Goal: Information Seeking & Learning: Learn about a topic

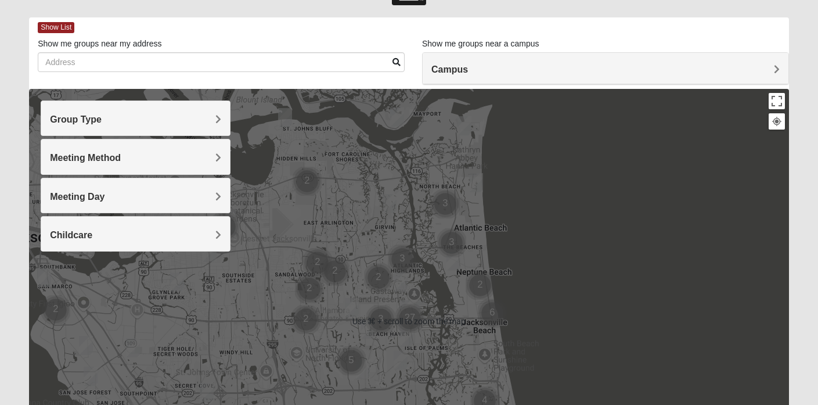
scroll to position [45, 0]
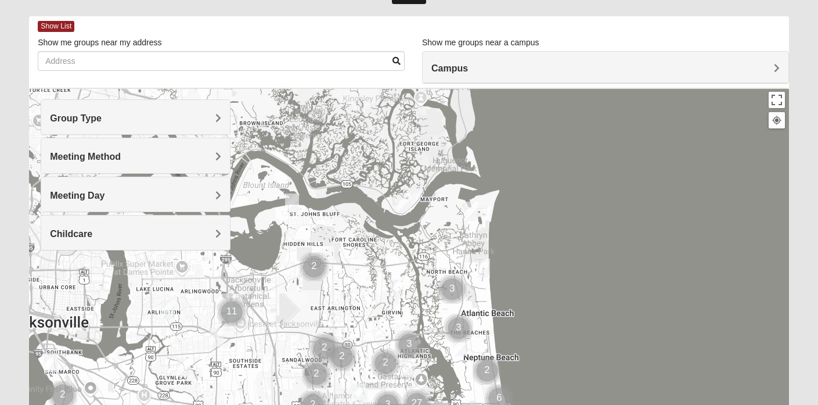
drag, startPoint x: 364, startPoint y: 174, endPoint x: 372, endPoint y: 270, distance: 96.1
click at [372, 270] on div at bounding box center [409, 320] width 760 height 464
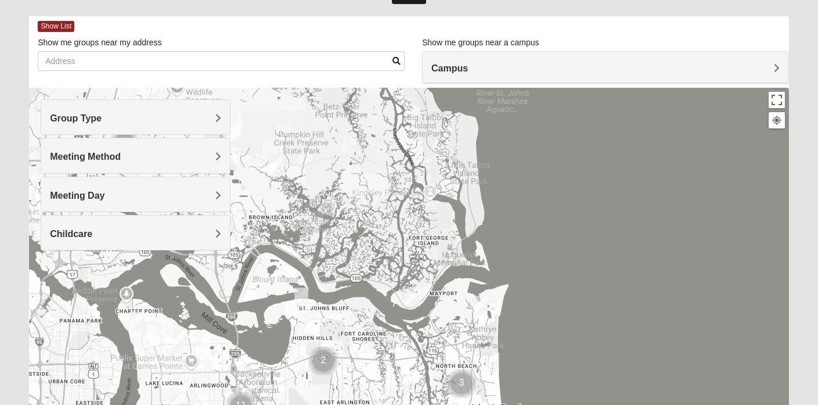
drag, startPoint x: 376, startPoint y: 165, endPoint x: 392, endPoint y: 280, distance: 115.5
click at [392, 280] on div at bounding box center [409, 320] width 760 height 464
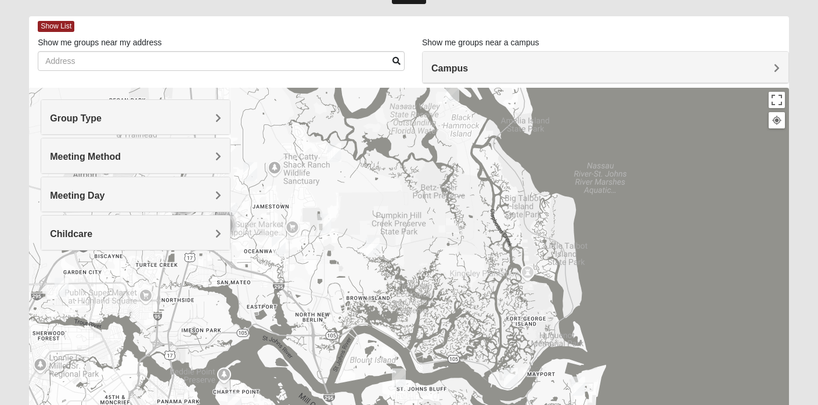
drag, startPoint x: 347, startPoint y: 190, endPoint x: 435, endPoint y: 238, distance: 100.5
click at [435, 238] on div at bounding box center [409, 320] width 760 height 464
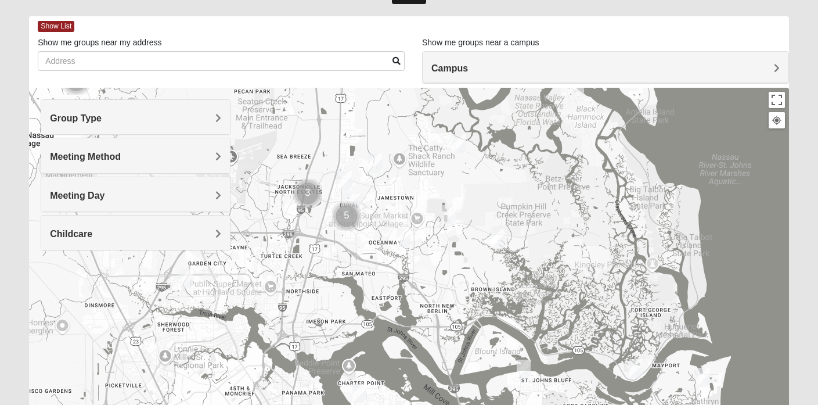
drag, startPoint x: 367, startPoint y: 224, endPoint x: 494, endPoint y: 215, distance: 126.8
click at [494, 215] on div at bounding box center [409, 320] width 760 height 464
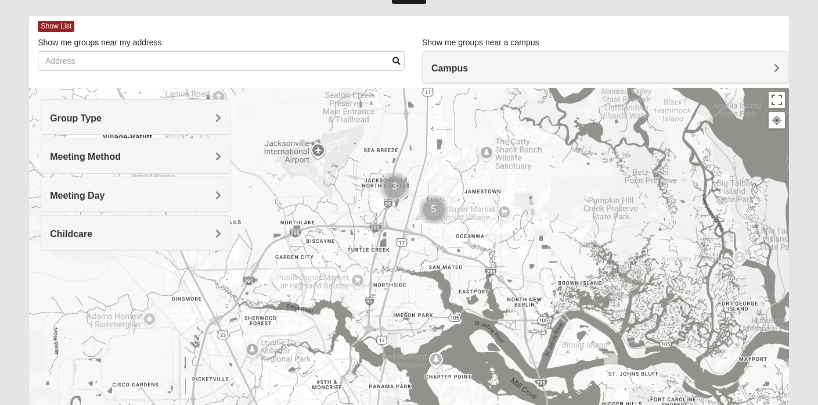
drag, startPoint x: 391, startPoint y: 197, endPoint x: 479, endPoint y: 190, distance: 88.5
click at [479, 190] on div at bounding box center [409, 320] width 760 height 464
click at [435, 205] on img "Cluster of 5 groups" at bounding box center [433, 209] width 29 height 29
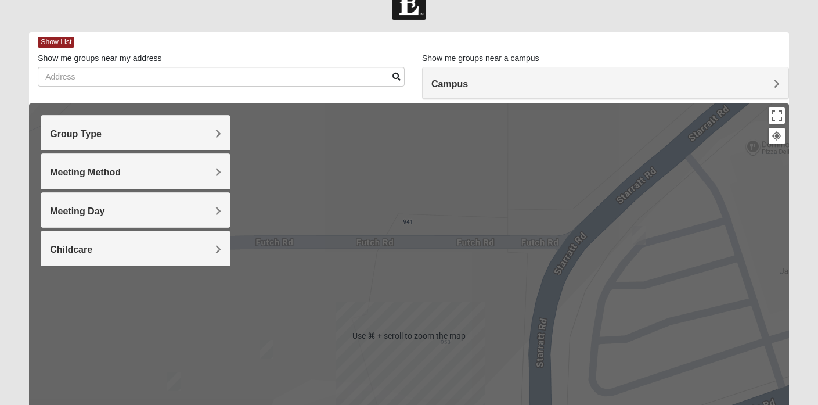
scroll to position [16, 0]
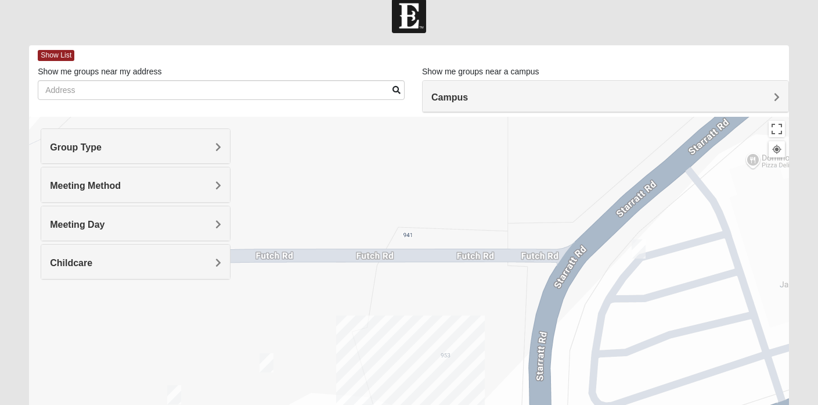
click at [102, 145] on span "Group Type" at bounding box center [76, 147] width 52 height 10
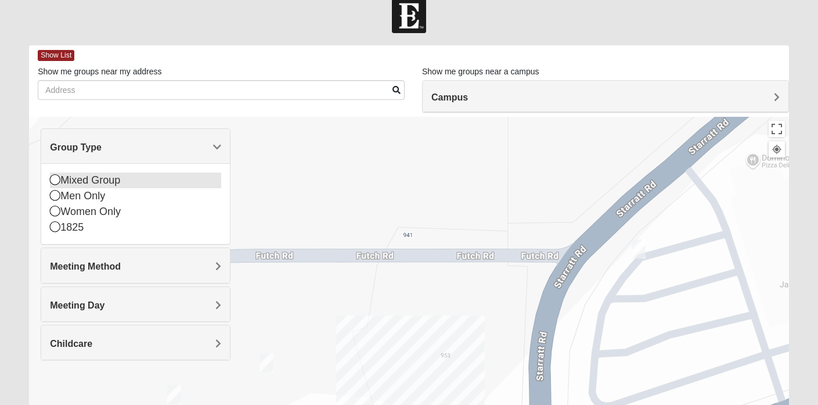
click at [55, 182] on icon at bounding box center [55, 179] width 10 height 10
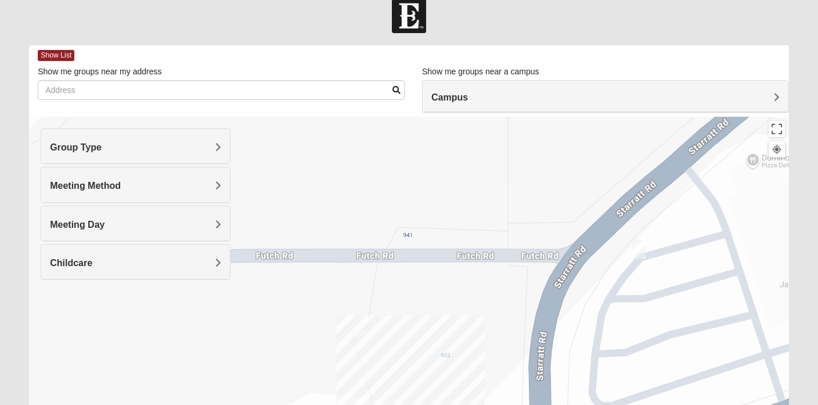
click at [62, 185] on span "Meeting Method" at bounding box center [85, 186] width 71 height 10
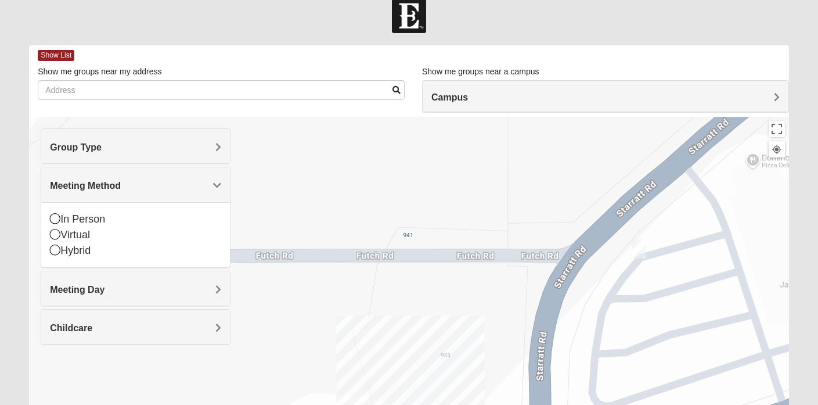
click at [62, 185] on span "Meeting Method" at bounding box center [85, 186] width 71 height 10
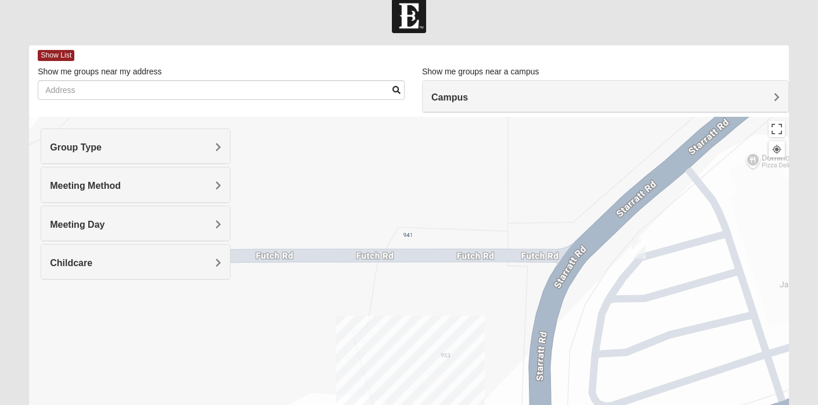
click at [69, 222] on span "Meeting Day" at bounding box center [77, 224] width 55 height 10
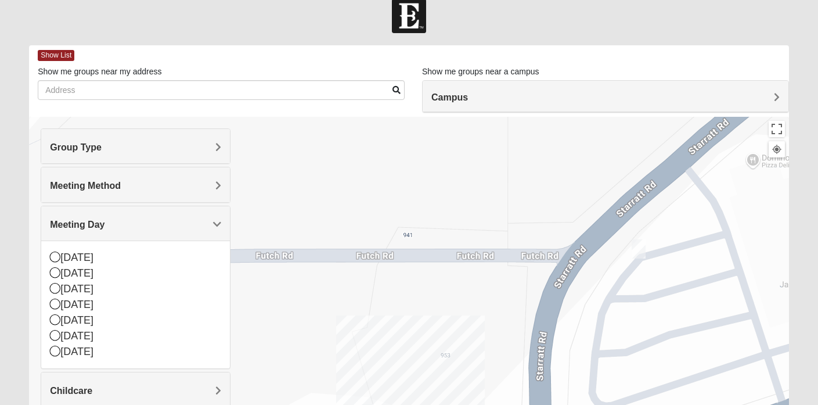
click at [69, 222] on span "Meeting Day" at bounding box center [77, 224] width 55 height 10
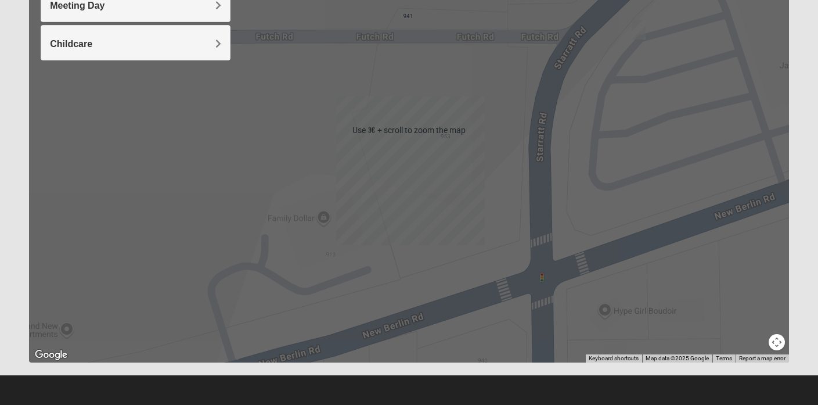
scroll to position [234, 0]
click at [366, 199] on img "On Campus Mixed Bales/Kentzell 32218" at bounding box center [369, 194] width 14 height 19
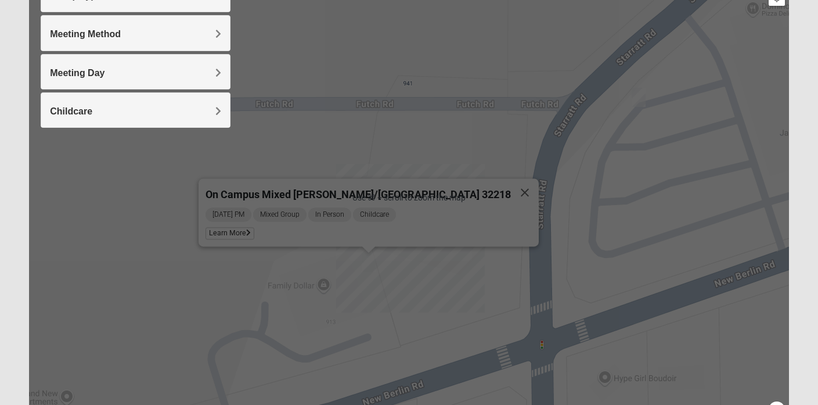
scroll to position [171, 0]
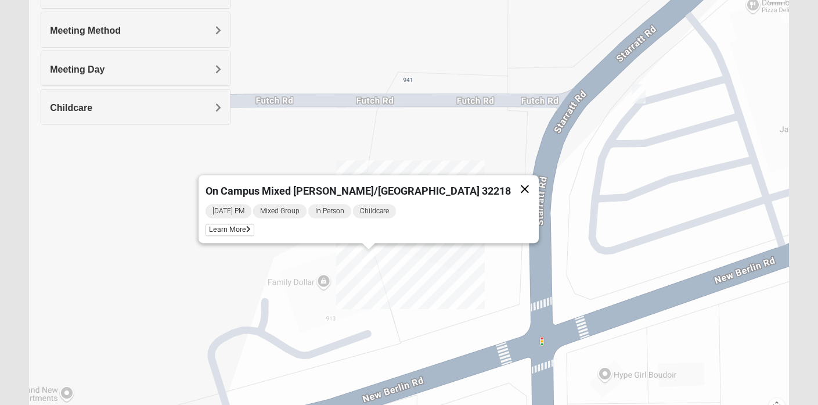
click at [511, 183] on button "Close" at bounding box center [525, 189] width 28 height 28
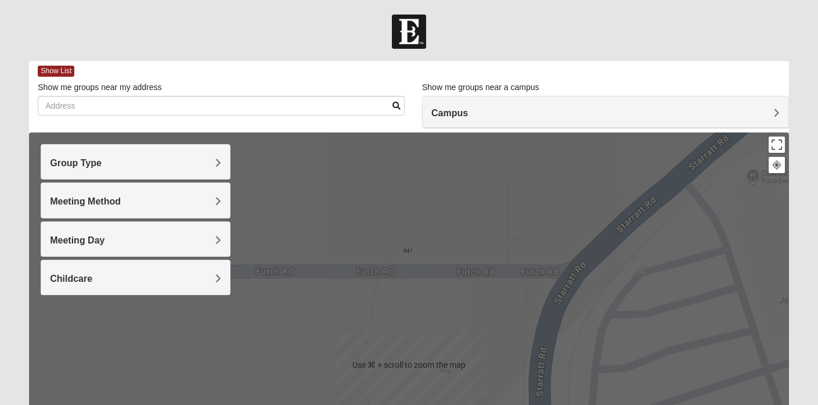
scroll to position [0, 0]
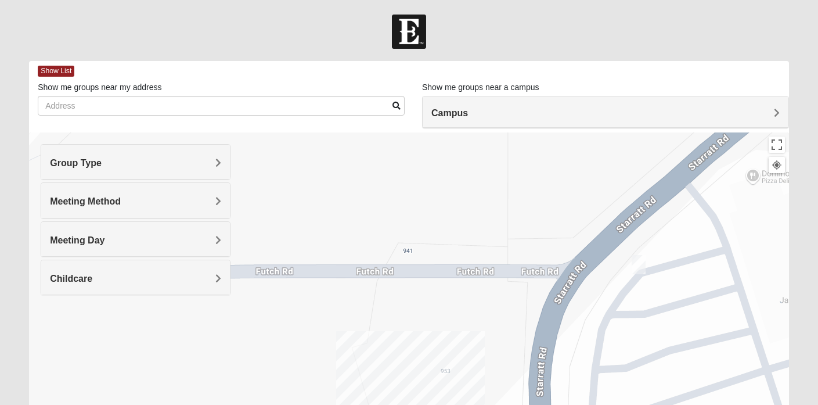
click at [775, 167] on div at bounding box center [776, 165] width 10 height 10
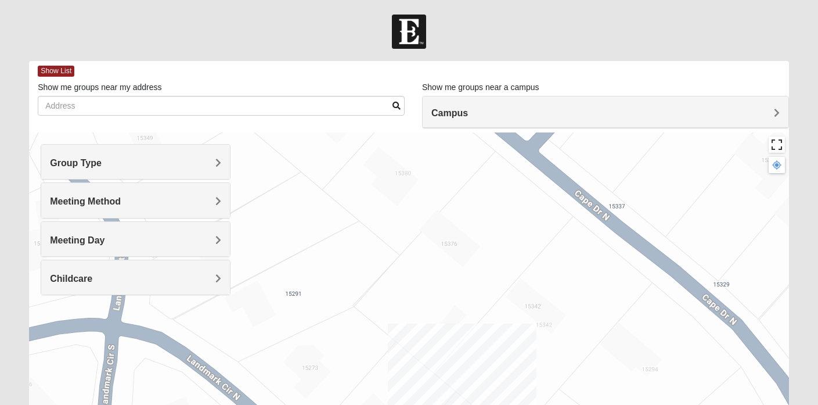
click at [775, 147] on button "Toggle fullscreen view" at bounding box center [776, 144] width 16 height 16
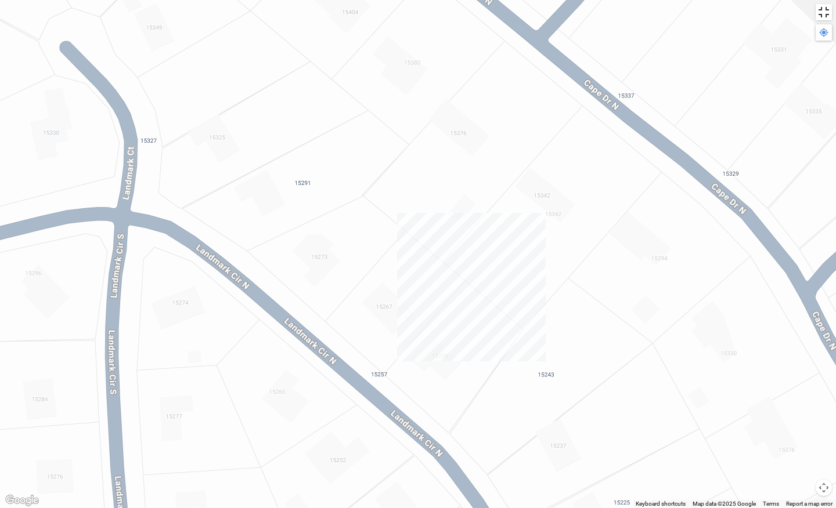
click at [817, 13] on button "Toggle fullscreen view" at bounding box center [823, 12] width 16 height 16
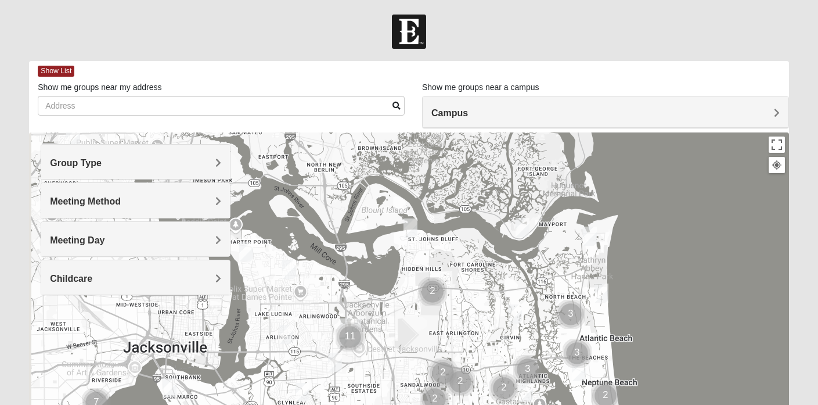
drag, startPoint x: 363, startPoint y: 224, endPoint x: 496, endPoint y: 294, distance: 150.6
click at [496, 294] on div at bounding box center [409, 364] width 760 height 464
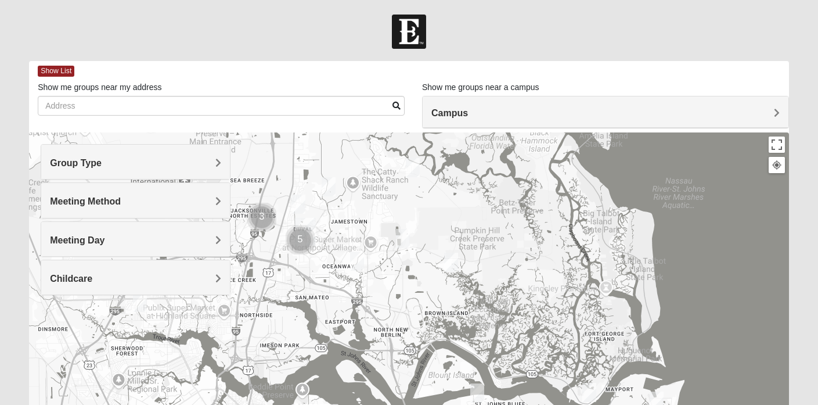
drag, startPoint x: 374, startPoint y: 199, endPoint x: 415, endPoint y: 350, distance: 156.8
click at [415, 350] on div at bounding box center [409, 364] width 760 height 464
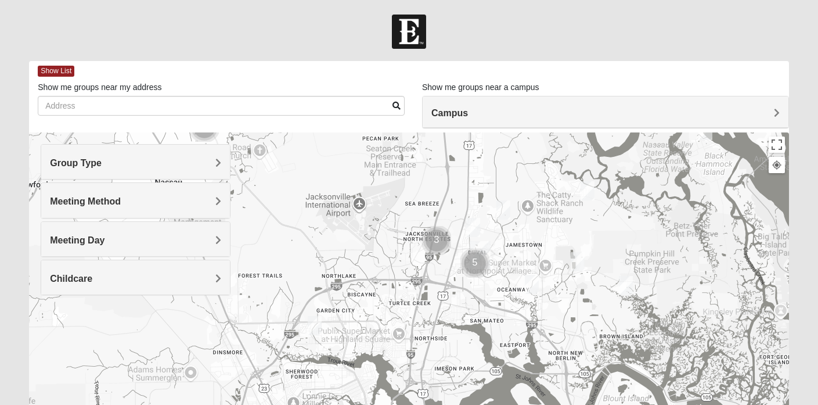
drag, startPoint x: 391, startPoint y: 260, endPoint x: 566, endPoint y: 279, distance: 176.3
click at [566, 279] on div at bounding box center [409, 364] width 760 height 464
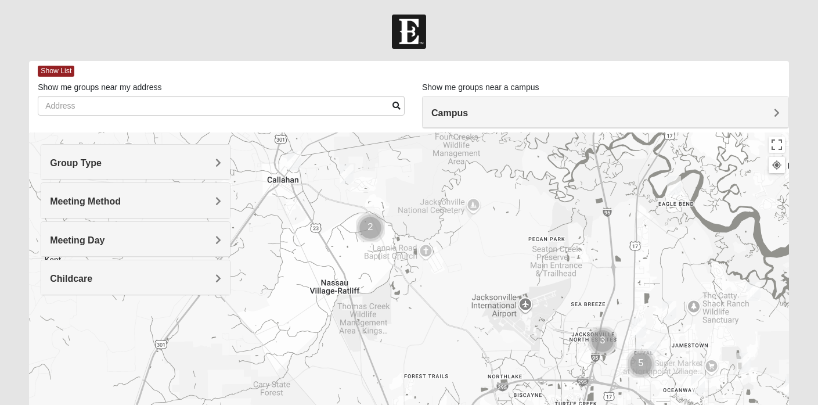
drag, startPoint x: 265, startPoint y: 192, endPoint x: 433, endPoint y: 293, distance: 196.3
click at [433, 293] on div at bounding box center [409, 364] width 760 height 464
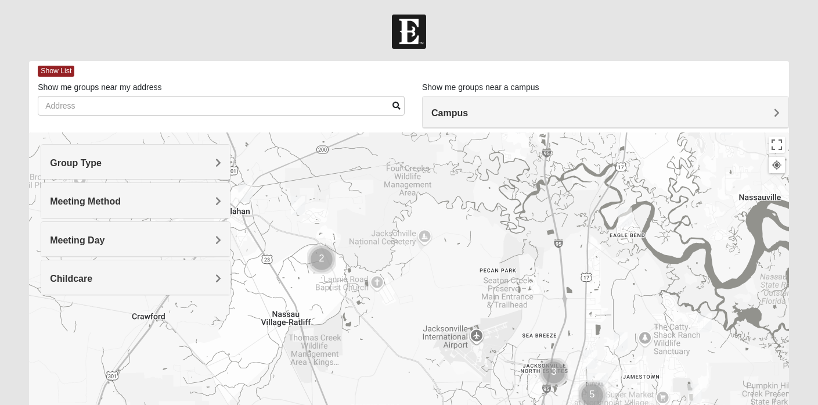
drag, startPoint x: 691, startPoint y: 251, endPoint x: 640, endPoint y: 283, distance: 59.4
click at [640, 283] on div at bounding box center [409, 364] width 760 height 464
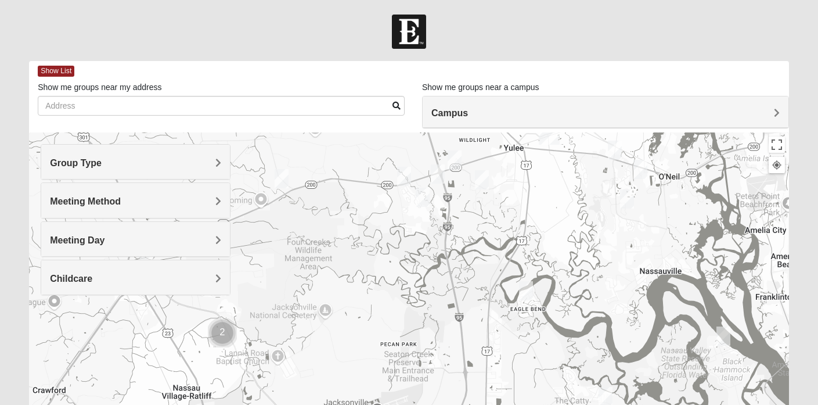
drag, startPoint x: 632, startPoint y: 289, endPoint x: 532, endPoint y: 363, distance: 124.6
click at [532, 363] on div at bounding box center [409, 364] width 760 height 464
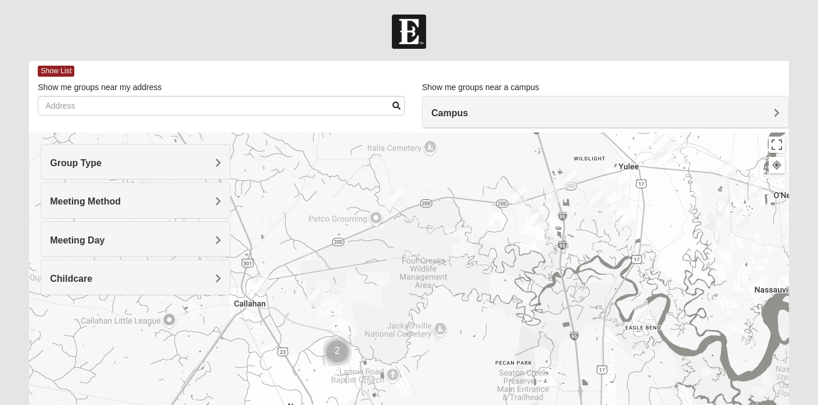
drag, startPoint x: 406, startPoint y: 268, endPoint x: 523, endPoint y: 286, distance: 118.7
click at [523, 286] on div at bounding box center [409, 364] width 760 height 464
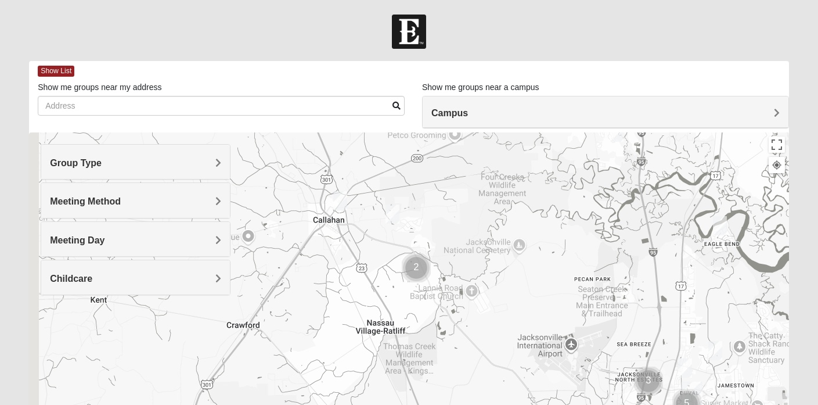
drag, startPoint x: 379, startPoint y: 294, endPoint x: 507, endPoint y: 170, distance: 178.1
click at [507, 170] on div at bounding box center [409, 364] width 760 height 464
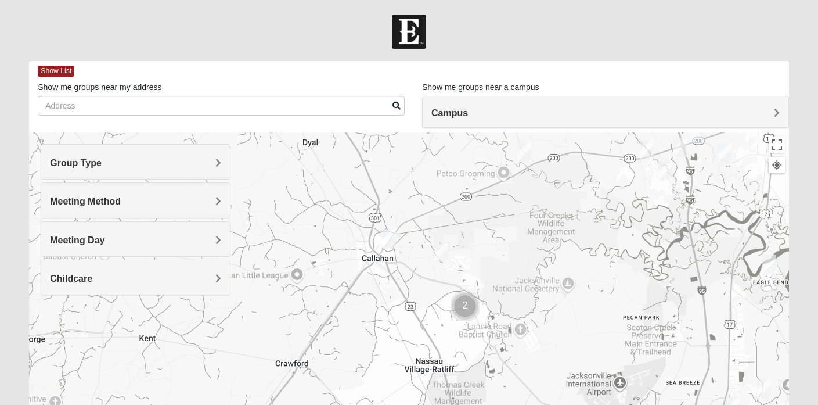
drag, startPoint x: 601, startPoint y: 216, endPoint x: 600, endPoint y: 294, distance: 77.8
click at [600, 294] on div at bounding box center [409, 364] width 760 height 464
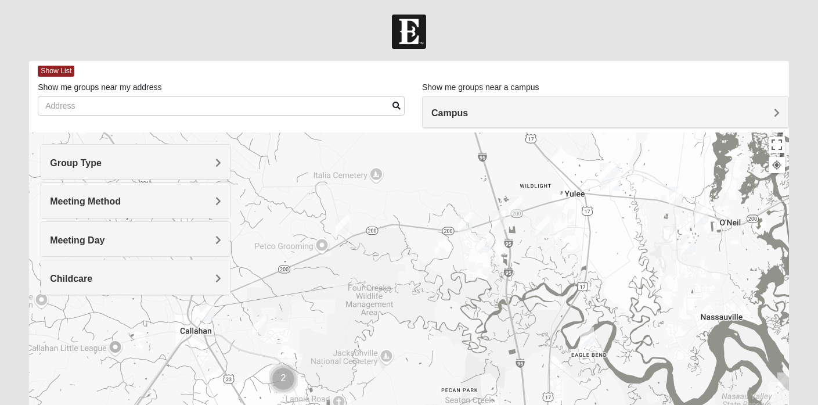
drag, startPoint x: 529, startPoint y: 192, endPoint x: 349, endPoint y: 269, distance: 196.3
click at [349, 269] on div at bounding box center [409, 364] width 760 height 464
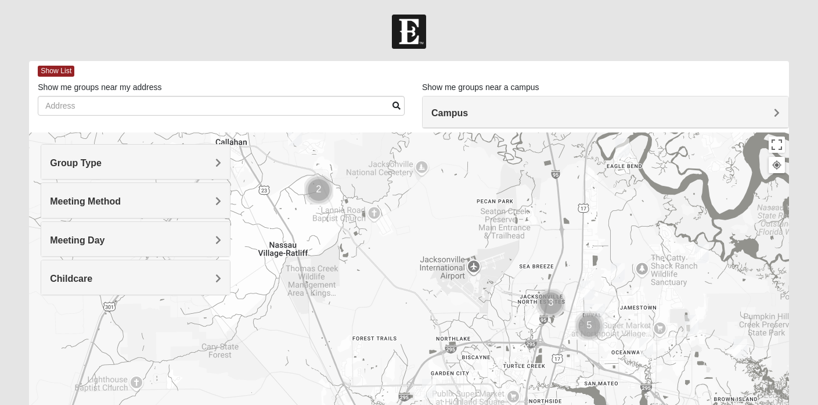
drag, startPoint x: 419, startPoint y: 366, endPoint x: 454, endPoint y: 175, distance: 194.2
click at [454, 175] on div at bounding box center [409, 364] width 760 height 464
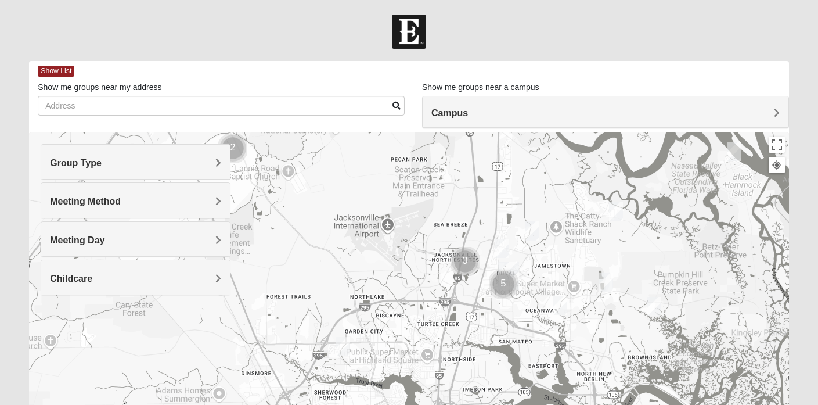
drag, startPoint x: 517, startPoint y: 259, endPoint x: 395, endPoint y: 191, distance: 139.5
click at [395, 191] on div at bounding box center [409, 364] width 760 height 464
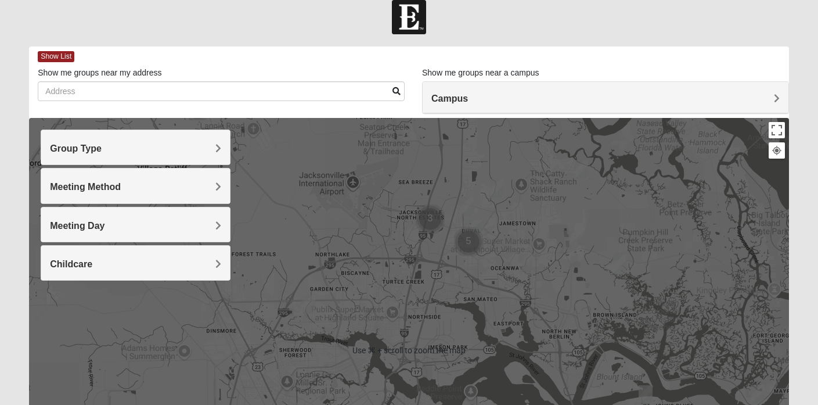
scroll to position [13, 0]
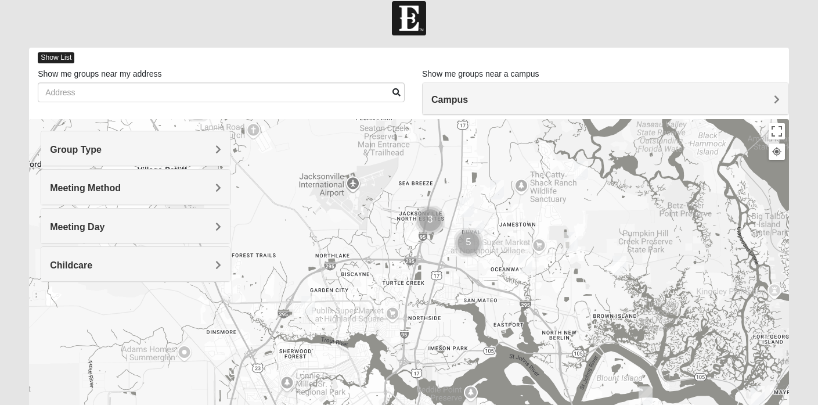
click at [55, 57] on span "Show List" at bounding box center [56, 57] width 37 height 11
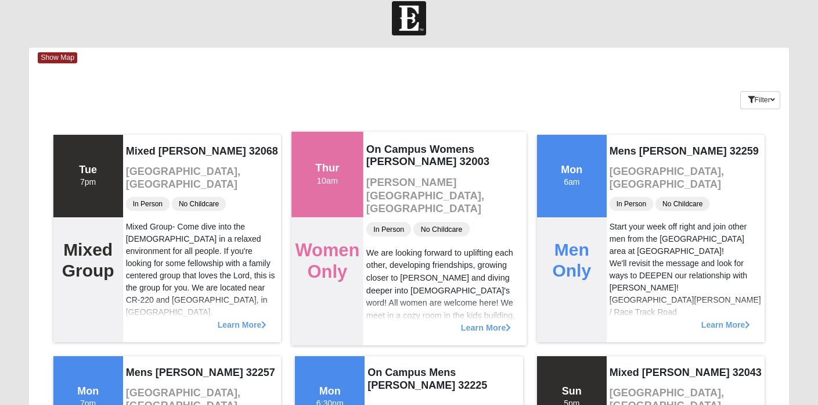
scroll to position [16, 0]
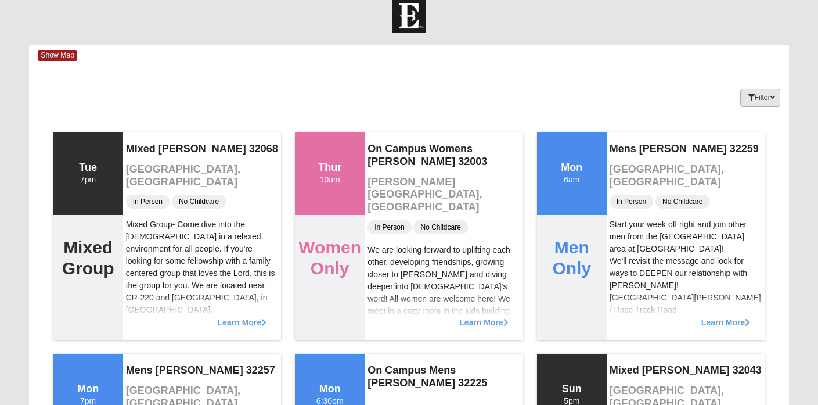
click at [765, 96] on button "Filter" at bounding box center [760, 98] width 40 height 18
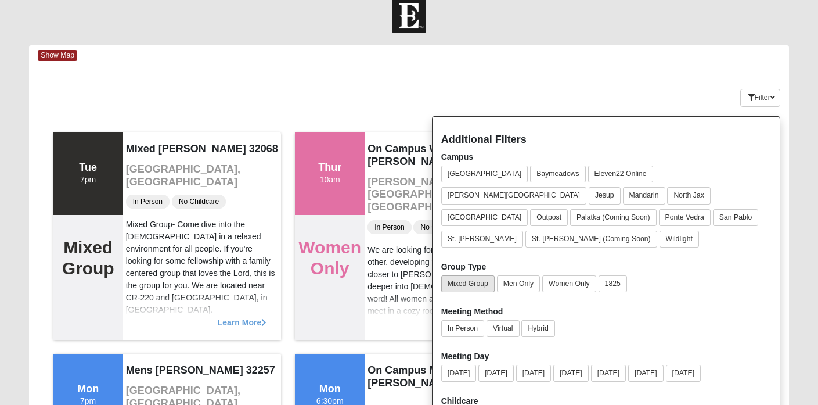
click at [464, 275] on button "Mixed Group" at bounding box center [467, 283] width 53 height 17
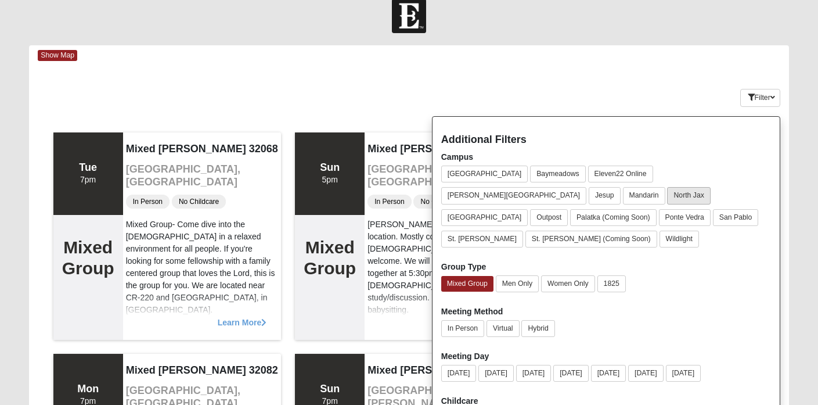
click at [667, 193] on button "North Jax" at bounding box center [688, 195] width 43 height 17
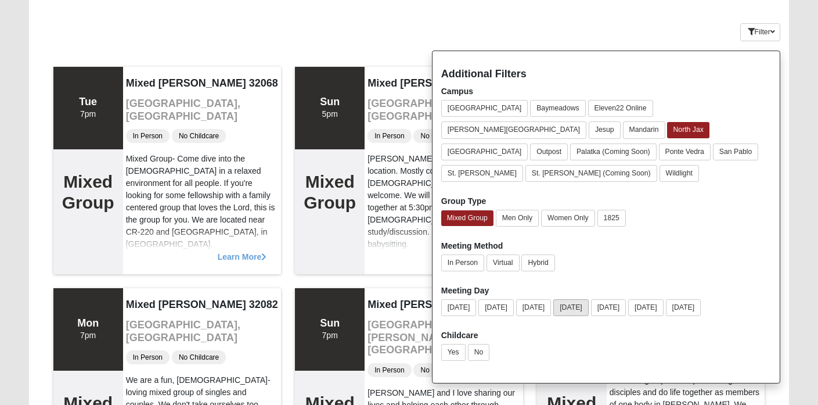
scroll to position [77, 0]
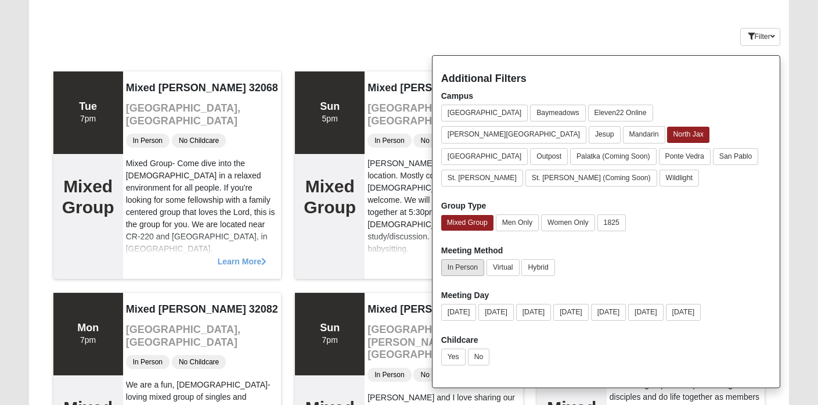
click at [456, 259] on button "In Person" at bounding box center [462, 267] width 43 height 17
click at [481, 348] on button "No" at bounding box center [479, 356] width 22 height 17
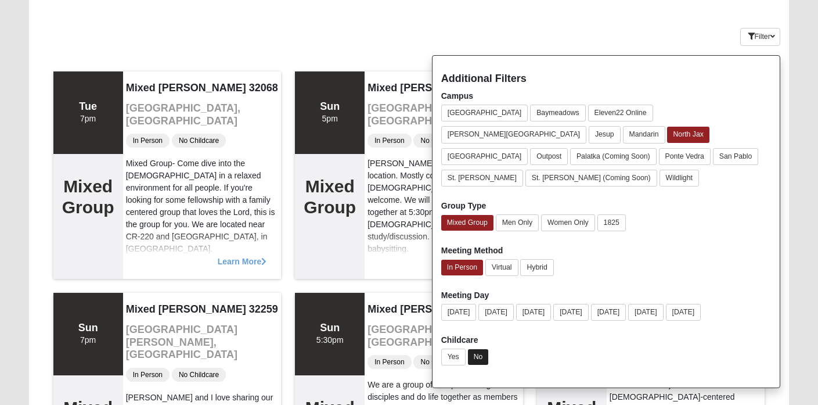
click at [481, 349] on button "No" at bounding box center [478, 357] width 21 height 16
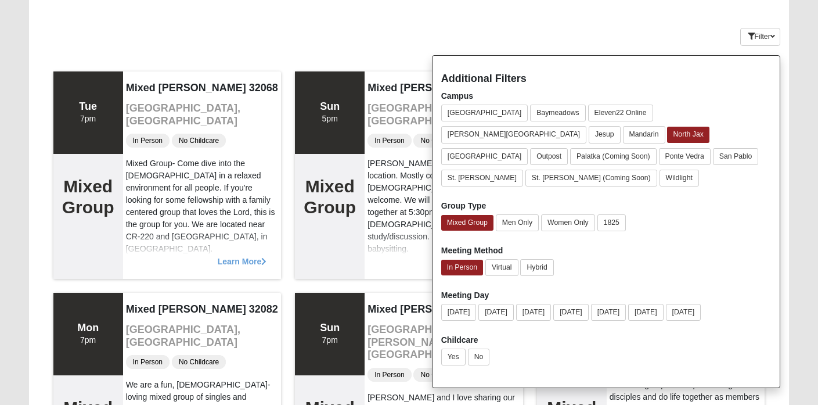
click at [544, 31] on div "Keywords Filter Additional Filters Campus Arlington Baymeadows Eleven22 Online …" at bounding box center [409, 34] width 760 height 42
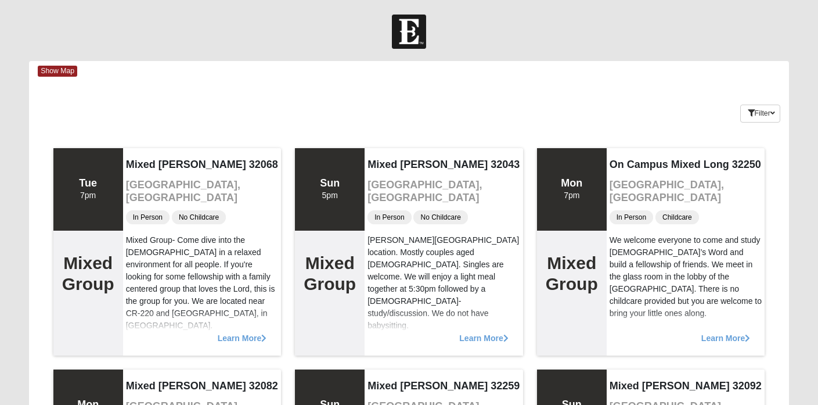
scroll to position [0, 0]
click at [59, 68] on span "Show Map" at bounding box center [57, 71] width 39 height 11
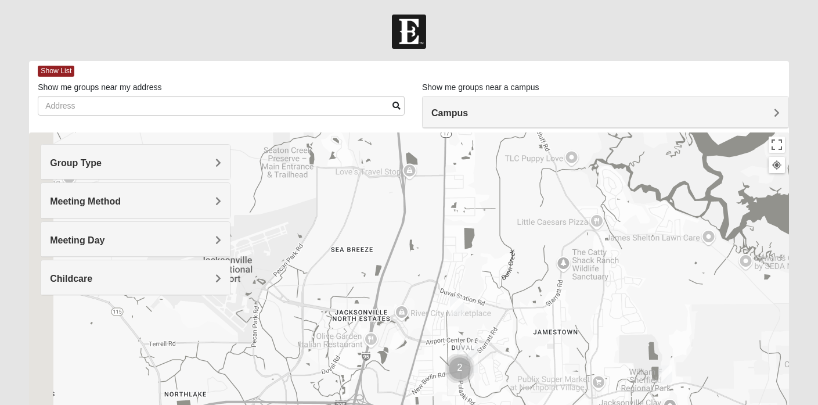
drag, startPoint x: 358, startPoint y: 211, endPoint x: 474, endPoint y: 222, distance: 116.7
click at [474, 222] on div at bounding box center [409, 364] width 760 height 464
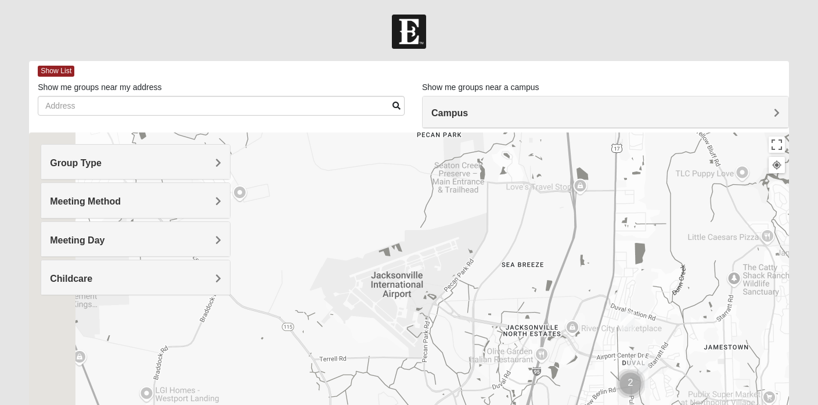
drag, startPoint x: 405, startPoint y: 262, endPoint x: 608, endPoint y: 220, distance: 206.9
click at [608, 220] on div at bounding box center [409, 364] width 760 height 464
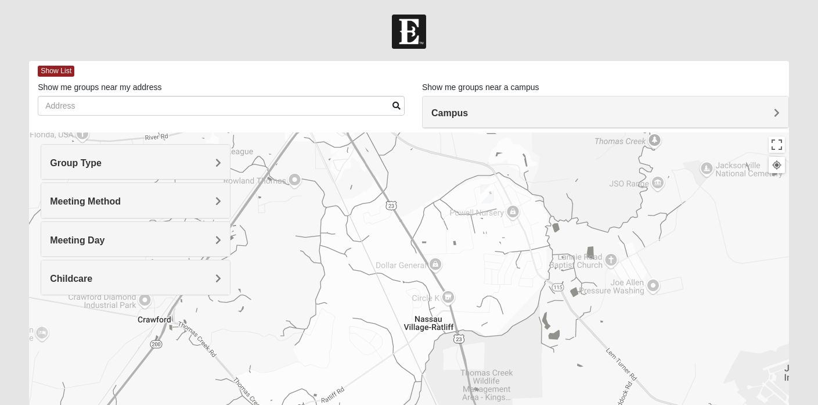
drag, startPoint x: 470, startPoint y: 211, endPoint x: 643, endPoint y: 396, distance: 254.2
click at [643, 396] on div at bounding box center [409, 364] width 760 height 464
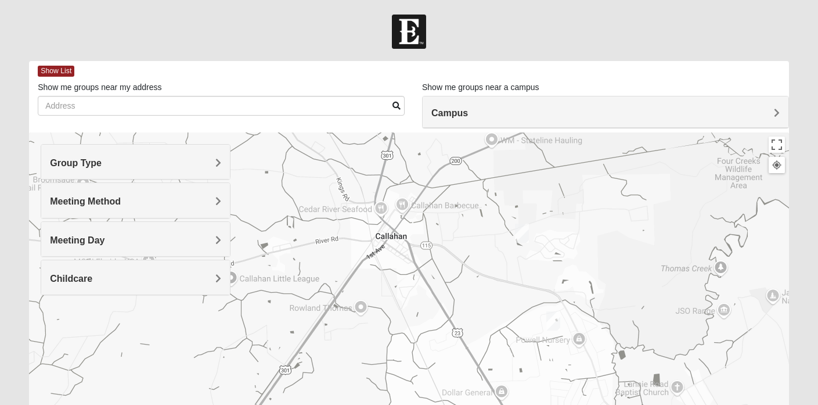
drag, startPoint x: 509, startPoint y: 262, endPoint x: 564, endPoint y: 376, distance: 125.6
click at [564, 376] on div at bounding box center [409, 364] width 760 height 464
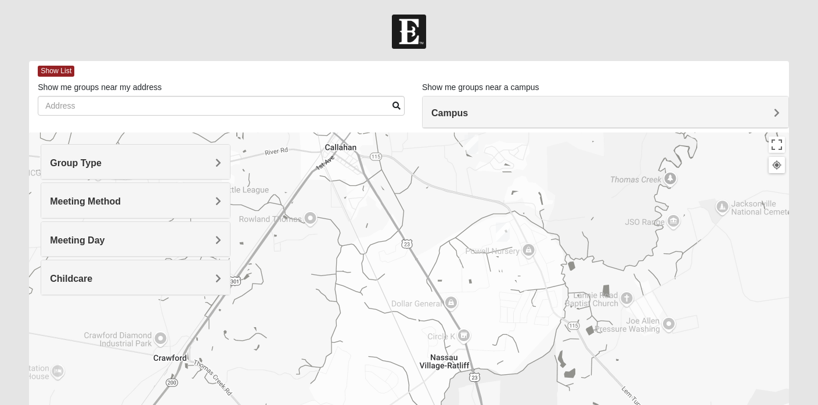
drag, startPoint x: 548, startPoint y: 352, endPoint x: 497, endPoint y: 265, distance: 100.6
click at [497, 265] on div at bounding box center [409, 364] width 760 height 464
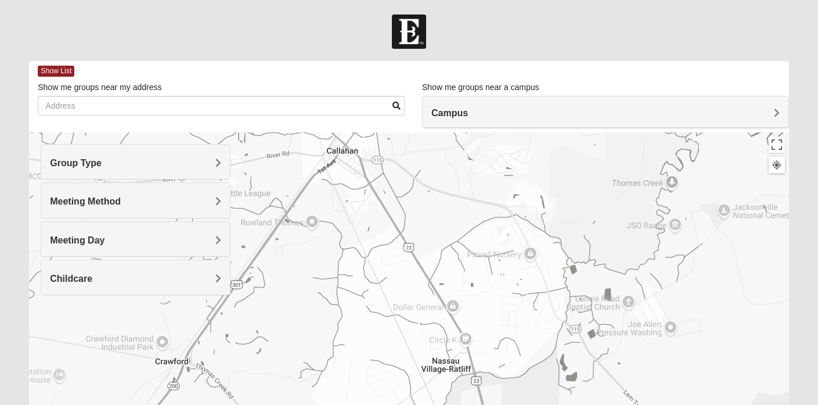
click at [503, 230] on img "Mixed Kelly 32011" at bounding box center [504, 235] width 14 height 19
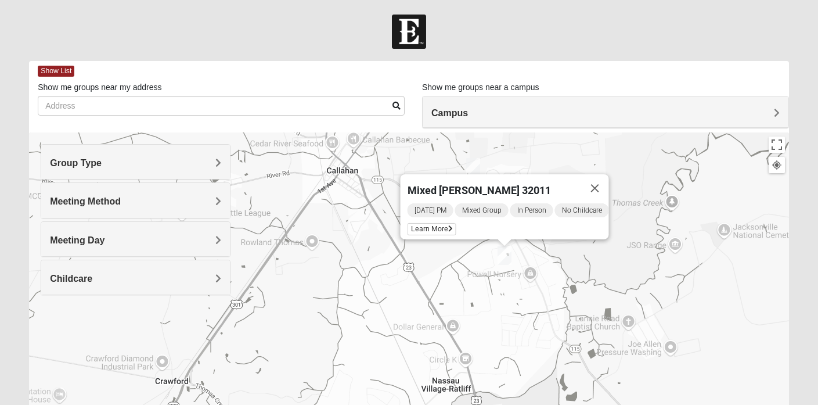
click at [481, 261] on div "Mixed Kelly 32011 Wednesday PM Mixed Group In Person No Childcare Learn More" at bounding box center [409, 364] width 760 height 464
click at [607, 181] on button "Close" at bounding box center [595, 188] width 28 height 28
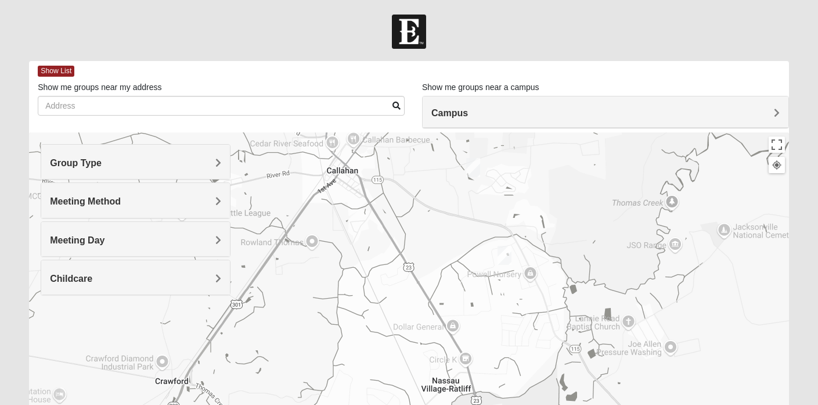
click at [472, 165] on img "Mixed Raines 32011" at bounding box center [473, 167] width 14 height 19
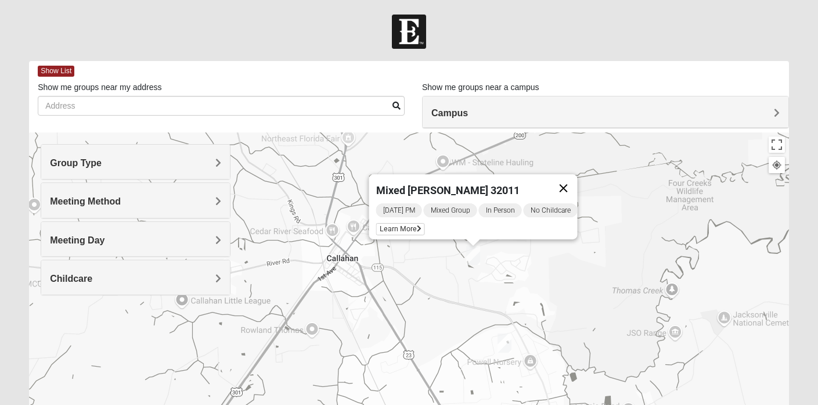
click at [569, 183] on button "Close" at bounding box center [564, 188] width 28 height 28
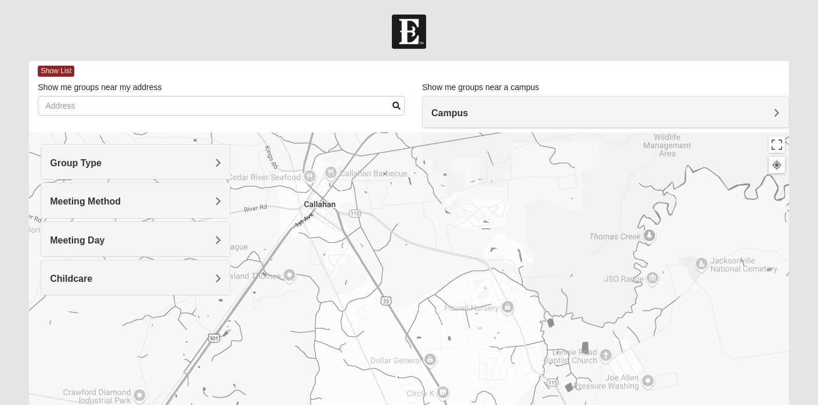
drag, startPoint x: 455, startPoint y: 312, endPoint x: 434, endPoint y: 258, distance: 57.9
click at [434, 258] on div at bounding box center [409, 364] width 760 height 464
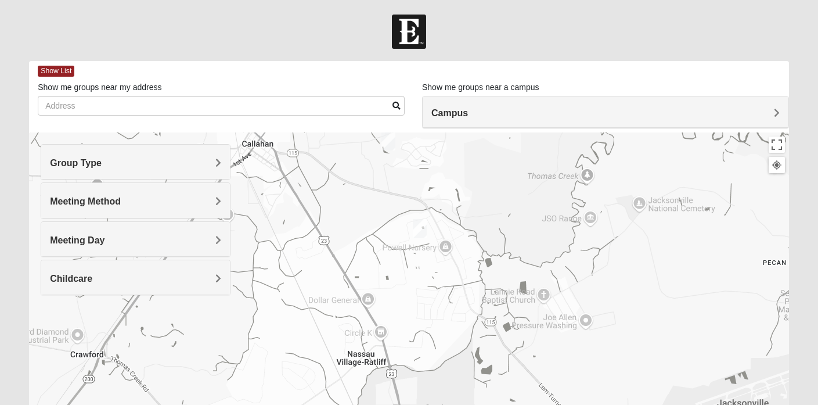
drag, startPoint x: 656, startPoint y: 327, endPoint x: 427, endPoint y: 140, distance: 295.3
click at [427, 140] on div at bounding box center [409, 364] width 760 height 464
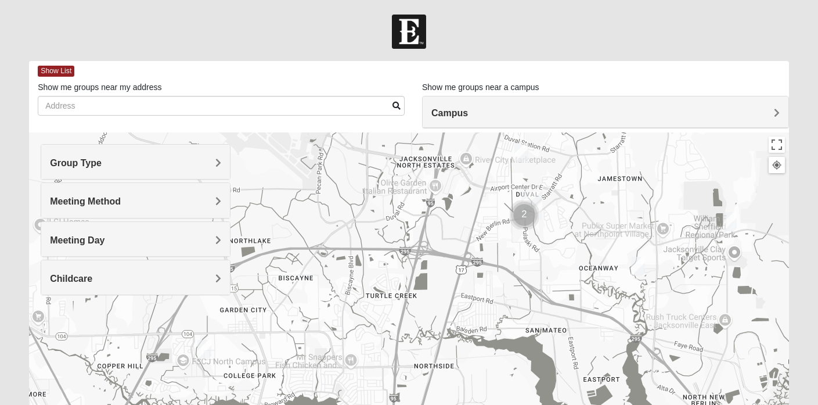
drag, startPoint x: 583, startPoint y: 268, endPoint x: 312, endPoint y: 123, distance: 307.7
click at [312, 123] on div "Show List Loading Groups Keywords Filter Additional Filters Campus Arlington Ba…" at bounding box center [409, 329] width 760 height 536
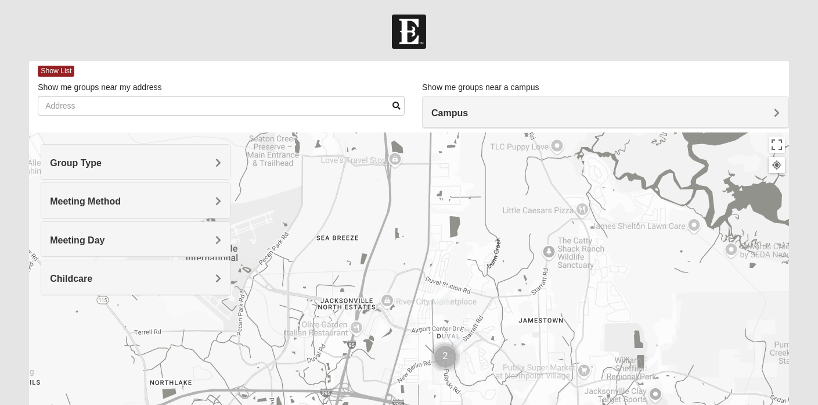
drag, startPoint x: 485, startPoint y: 196, endPoint x: 414, endPoint y: 324, distance: 146.2
click at [414, 324] on div at bounding box center [409, 364] width 760 height 464
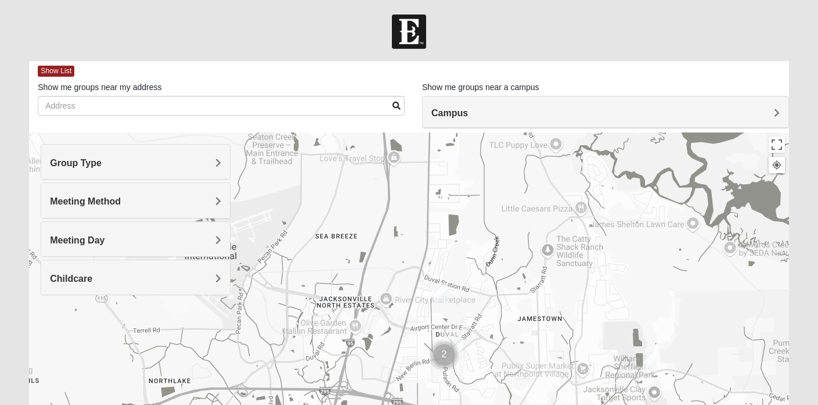
click at [441, 292] on img "Mixed Martins 32218" at bounding box center [441, 292] width 14 height 19
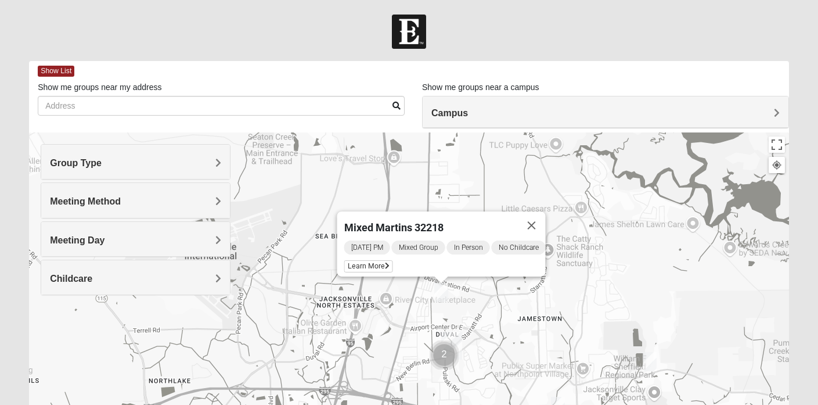
click at [441, 292] on img "Mixed Martins 32218" at bounding box center [441, 292] width 14 height 19
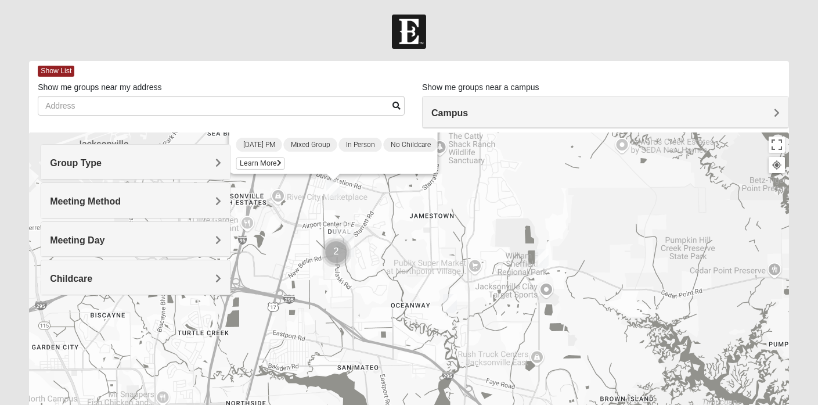
drag, startPoint x: 547, startPoint y: 325, endPoint x: 424, endPoint y: 210, distance: 168.8
click at [424, 210] on div "Mixed Martins 32218 Friday PM Mixed Group In Person No Childcare Learn More" at bounding box center [409, 364] width 760 height 464
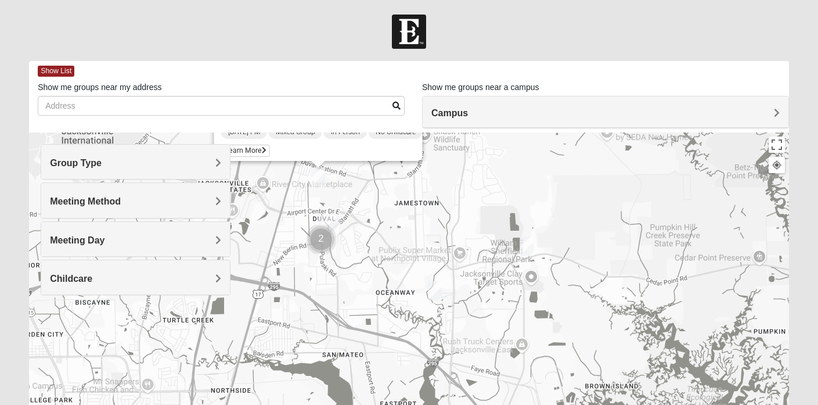
click at [525, 241] on img "Mixed Lancaster 32226" at bounding box center [526, 245] width 14 height 19
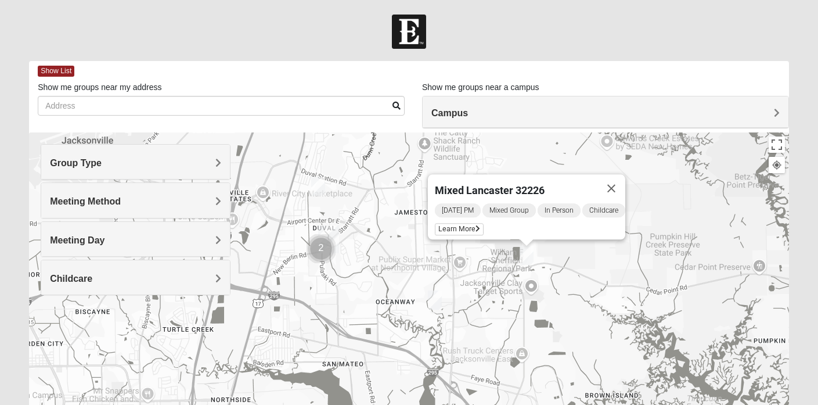
click at [526, 253] on img "Mixed Lancaster 32226" at bounding box center [526, 255] width 14 height 19
click at [434, 298] on img "Mixed Drew 32226" at bounding box center [435, 299] width 14 height 19
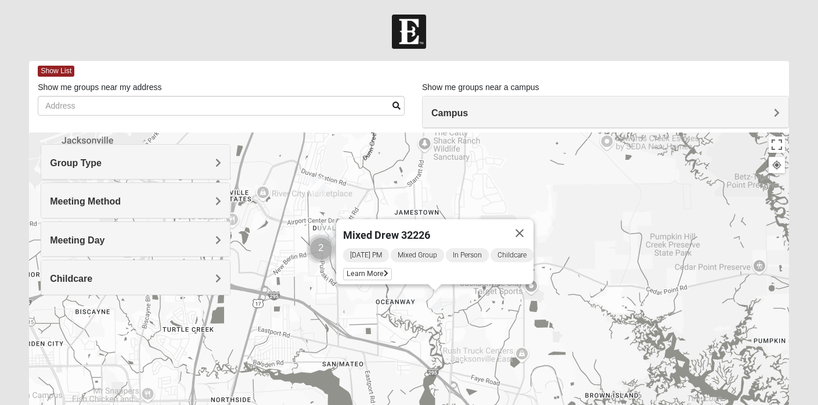
click at [434, 298] on img "Mixed Drew 32226" at bounding box center [435, 299] width 14 height 19
click at [528, 223] on button "Close" at bounding box center [520, 233] width 28 height 28
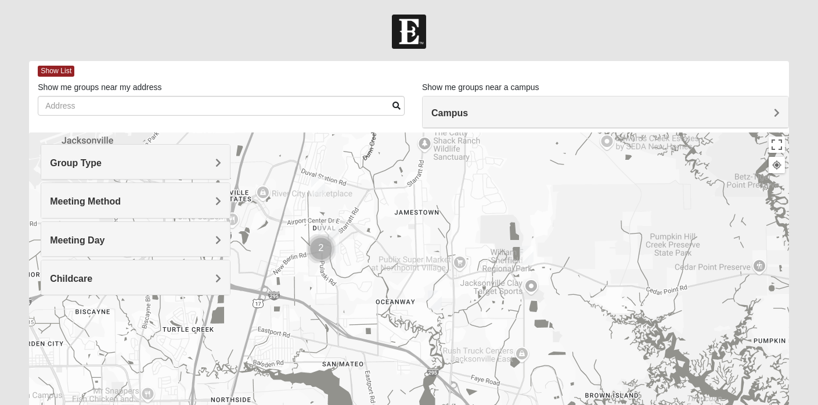
click at [317, 187] on img "Mixed Martins 32218" at bounding box center [318, 185] width 14 height 19
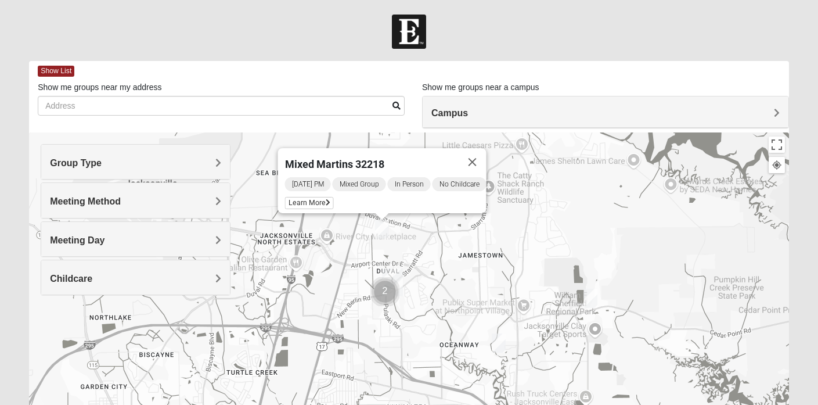
drag, startPoint x: 362, startPoint y: 267, endPoint x: 427, endPoint y: 241, distance: 70.1
click at [427, 241] on div "Mixed Martins 32218 Friday PM Mixed Group In Person No Childcare Learn More" at bounding box center [409, 364] width 760 height 464
click at [385, 288] on img "Cluster of 2 groups" at bounding box center [384, 291] width 29 height 29
